Goal: Task Accomplishment & Management: Complete application form

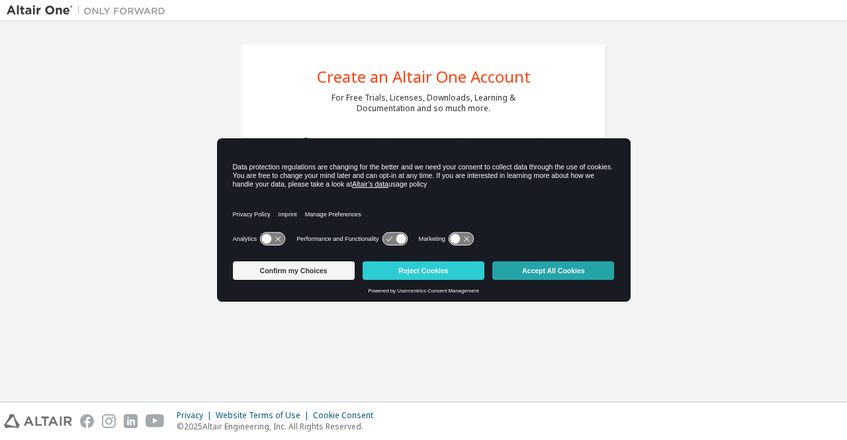
click at [536, 268] on button "Accept All Cookies" at bounding box center [553, 270] width 122 height 19
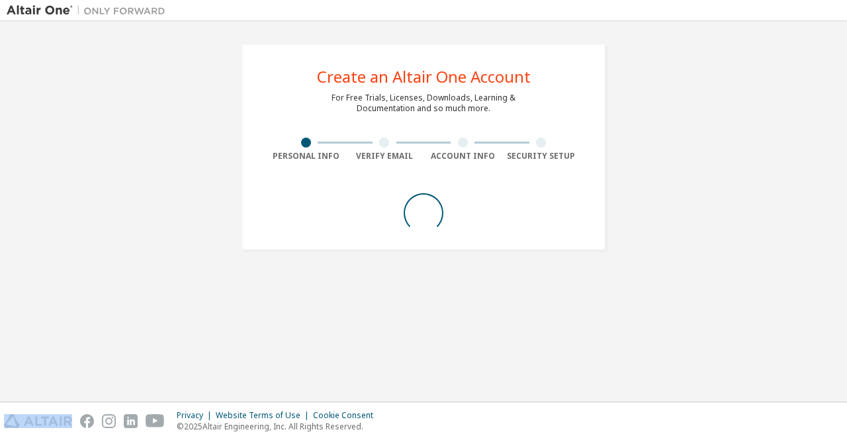
click at [536, 268] on div "Create an Altair One Account For Free Trials, Licenses, Downloads, Learning & D…" at bounding box center [423, 211] width 833 height 367
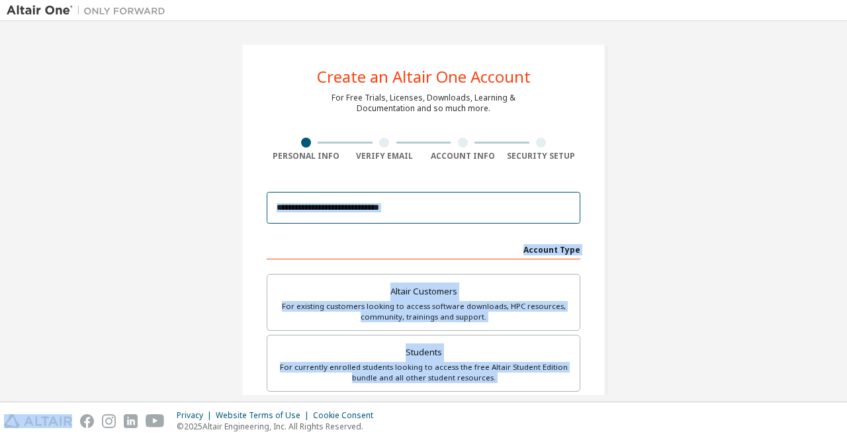
click at [409, 216] on input "email" at bounding box center [424, 208] width 314 height 32
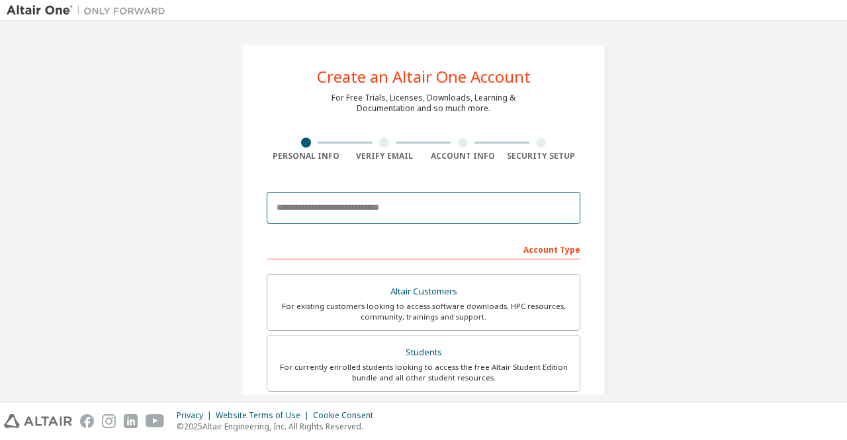
type input "**********"
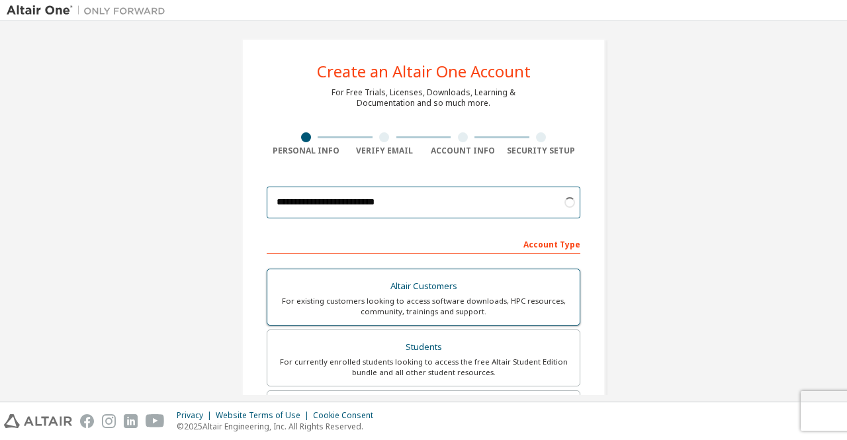
scroll to position [7, 0]
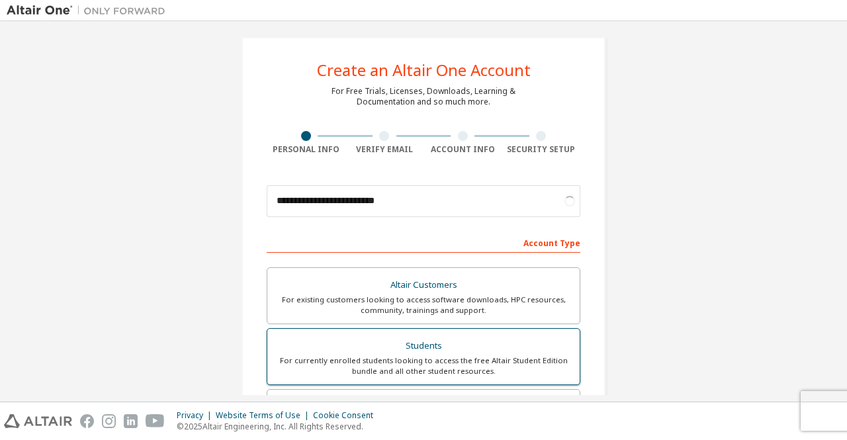
click at [439, 337] on div "Students" at bounding box center [423, 346] width 296 height 19
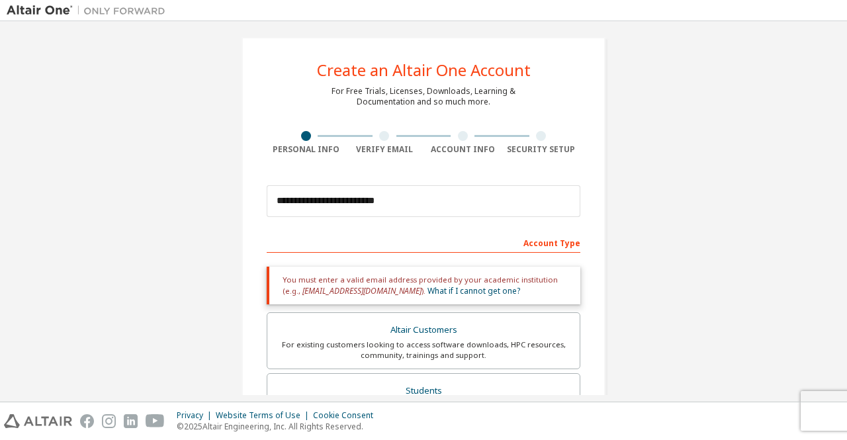
click at [435, 247] on div "Account Type" at bounding box center [424, 242] width 314 height 21
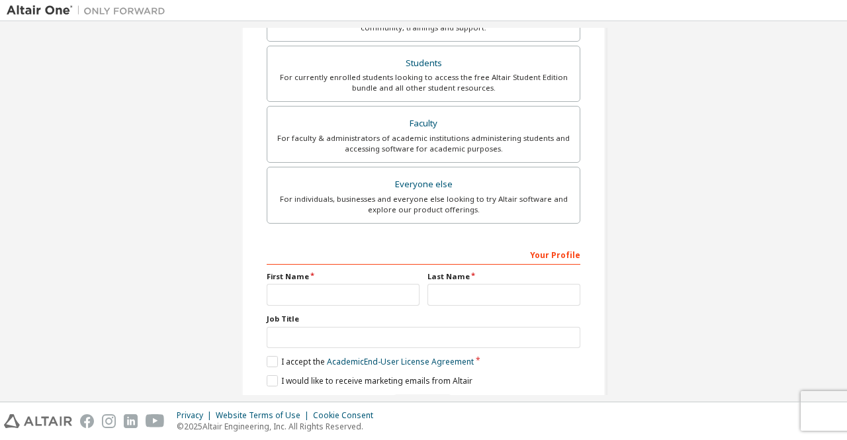
scroll to position [375, 0]
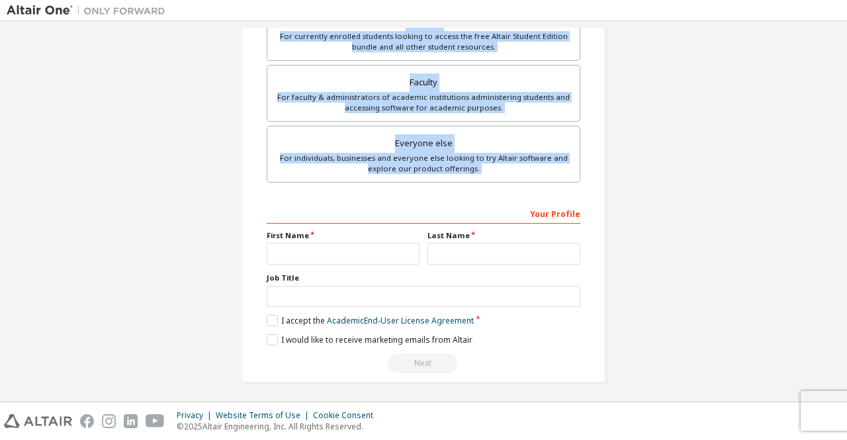
drag, startPoint x: 456, startPoint y: 241, endPoint x: 470, endPoint y: 204, distance: 40.0
click at [470, 204] on div "Account Type Academic emails outside our recognised list will require manual ve…" at bounding box center [424, 118] width 314 height 510
click at [470, 204] on div "Your Profile" at bounding box center [424, 212] width 314 height 21
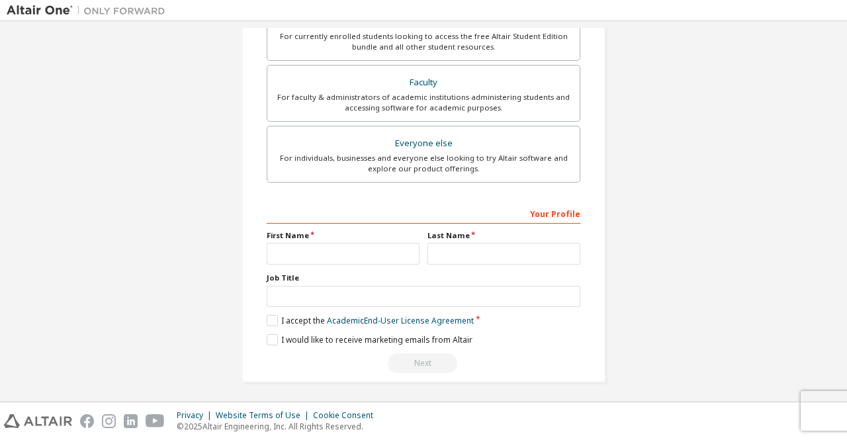
click at [684, 132] on div "**********" at bounding box center [423, 26] width 833 height 746
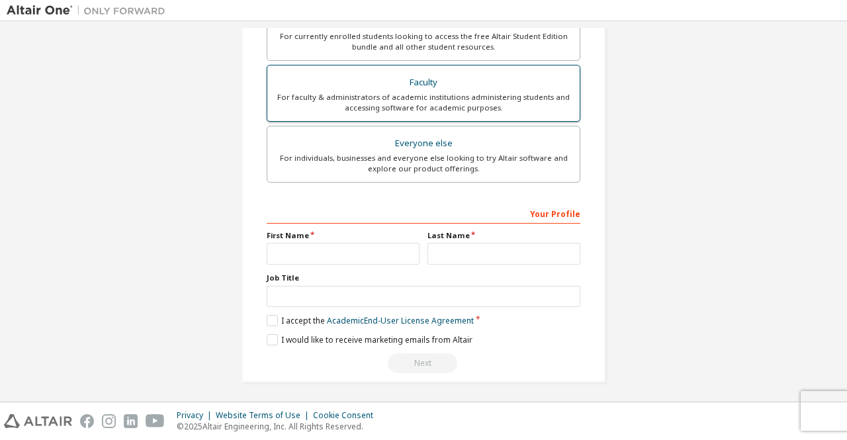
scroll to position [353, 0]
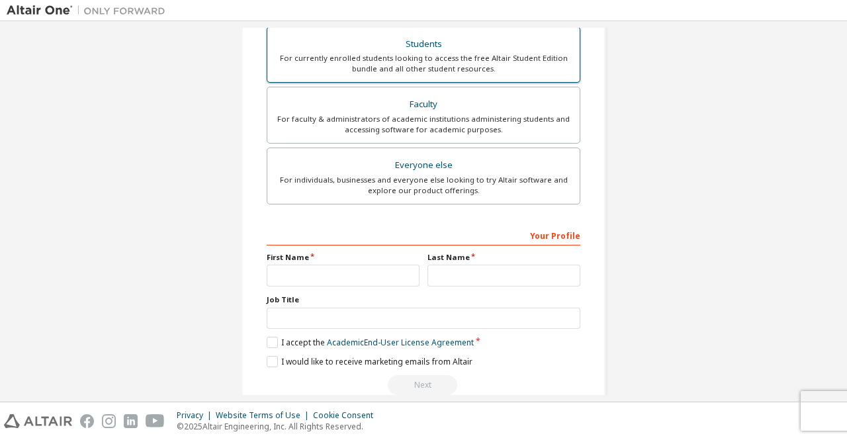
click at [494, 54] on div "For currently enrolled students looking to access the free Altair Student Editi…" at bounding box center [423, 63] width 296 height 21
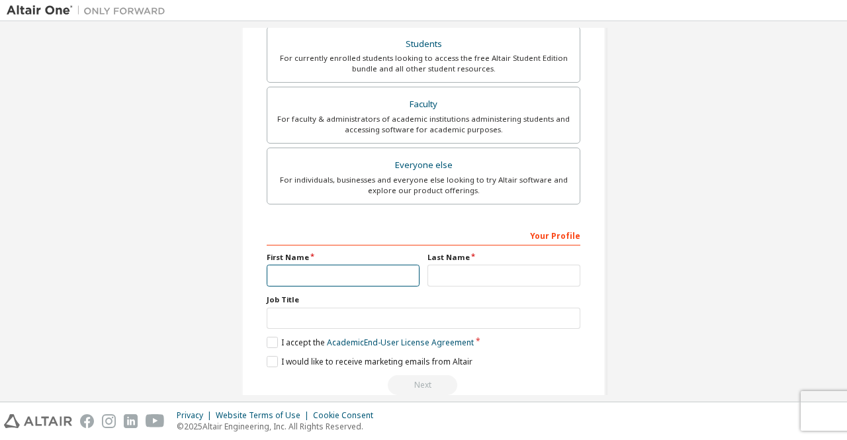
click at [378, 272] on input "text" at bounding box center [343, 276] width 153 height 22
type input "*****"
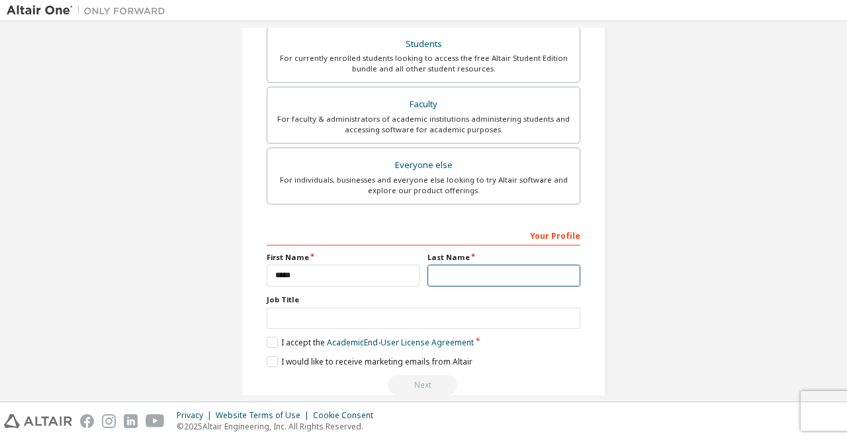
click at [446, 269] on input "text" at bounding box center [503, 276] width 153 height 22
type input "*******"
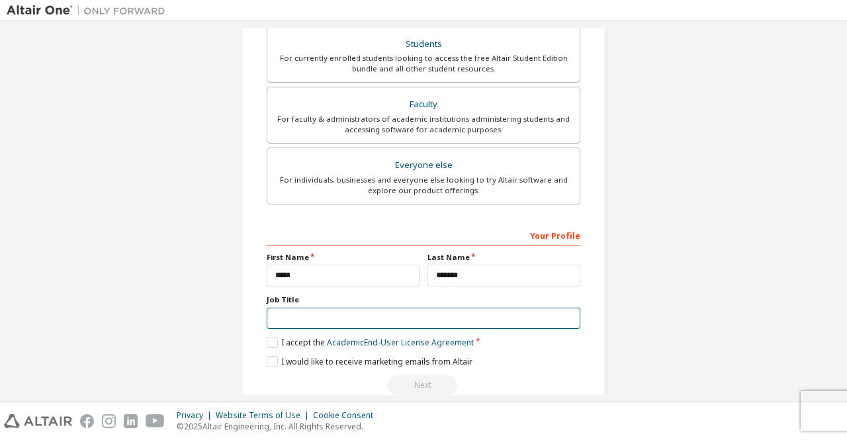
click at [397, 321] on input "text" at bounding box center [424, 319] width 314 height 22
type input "*********"
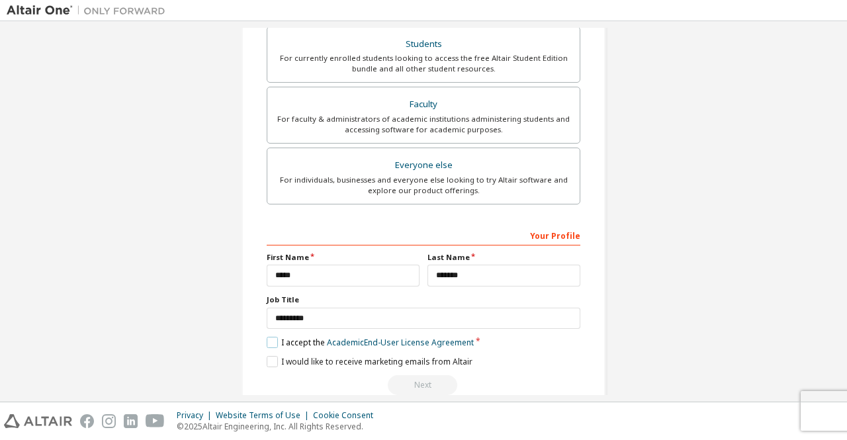
click at [267, 339] on label "I accept the Academic End-User License Agreement" at bounding box center [370, 342] width 207 height 11
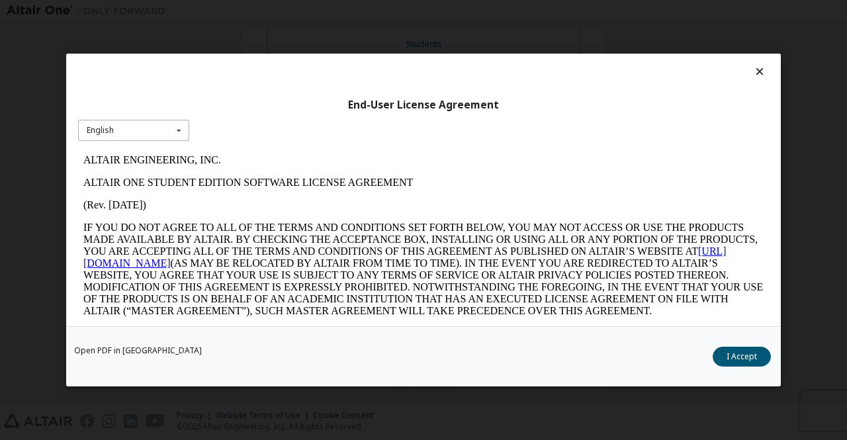
scroll to position [0, 0]
click at [176, 129] on icon at bounding box center [179, 130] width 17 height 21
drag, startPoint x: 176, startPoint y: 154, endPoint x: 538, endPoint y: 342, distance: 408.3
click at [538, 342] on div "End-User License Agreement English English Open PDF in [GEOGRAPHIC_DATA] I Acce…" at bounding box center [423, 220] width 714 height 333
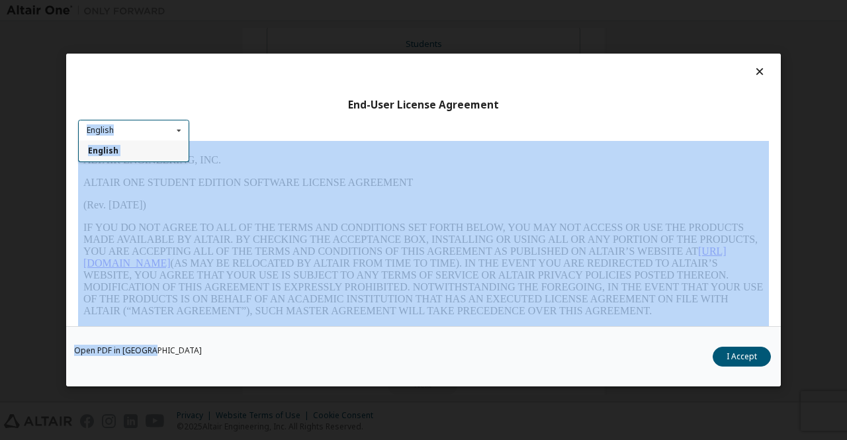
scroll to position [16, 0]
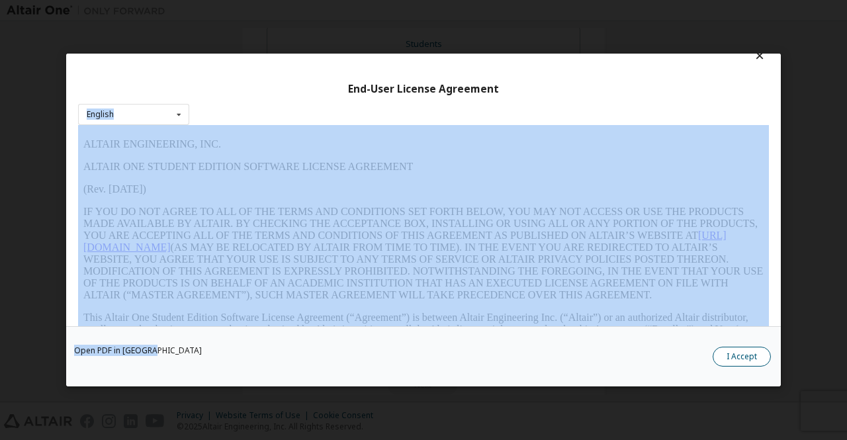
click at [732, 358] on button "I Accept" at bounding box center [741, 357] width 58 height 20
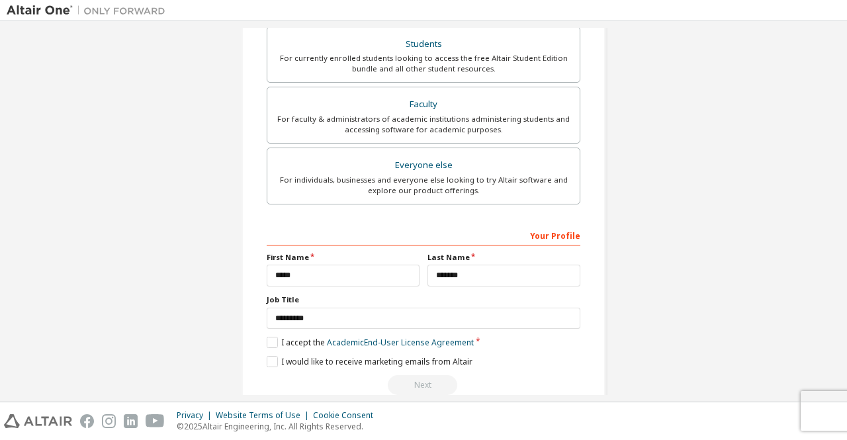
scroll to position [375, 0]
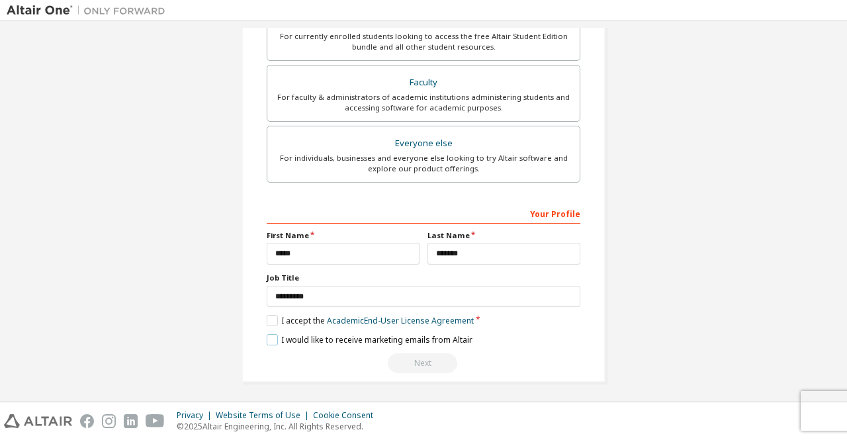
click at [267, 342] on label "I would like to receive marketing emails from Altair" at bounding box center [370, 339] width 206 height 11
click at [423, 361] on div "Next" at bounding box center [424, 363] width 314 height 20
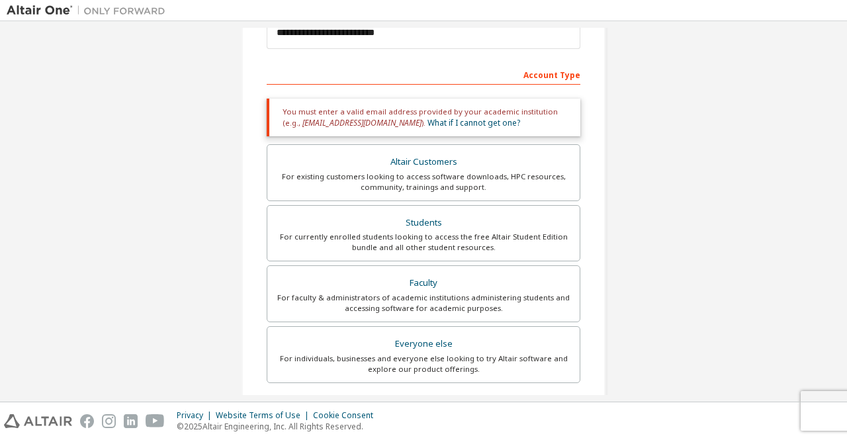
scroll to position [142, 0]
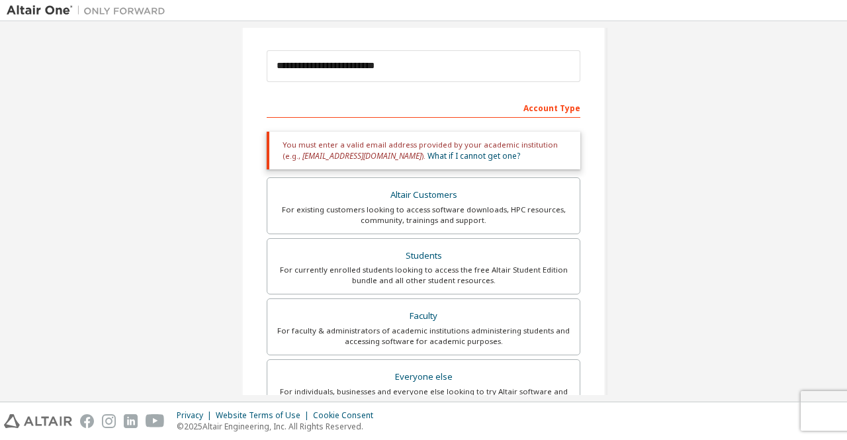
click at [447, 107] on div "Account Type" at bounding box center [424, 107] width 314 height 21
